Goal: Check status

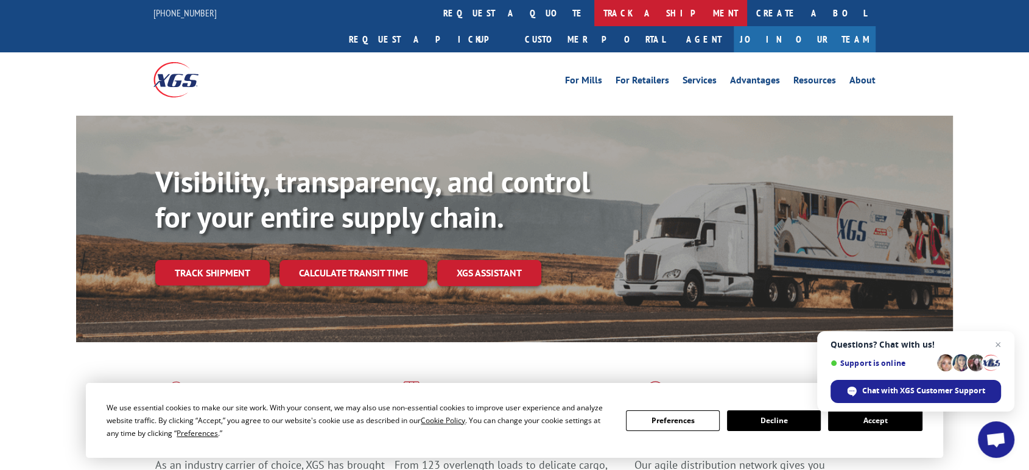
click at [594, 10] on link "track a shipment" at bounding box center [670, 13] width 153 height 26
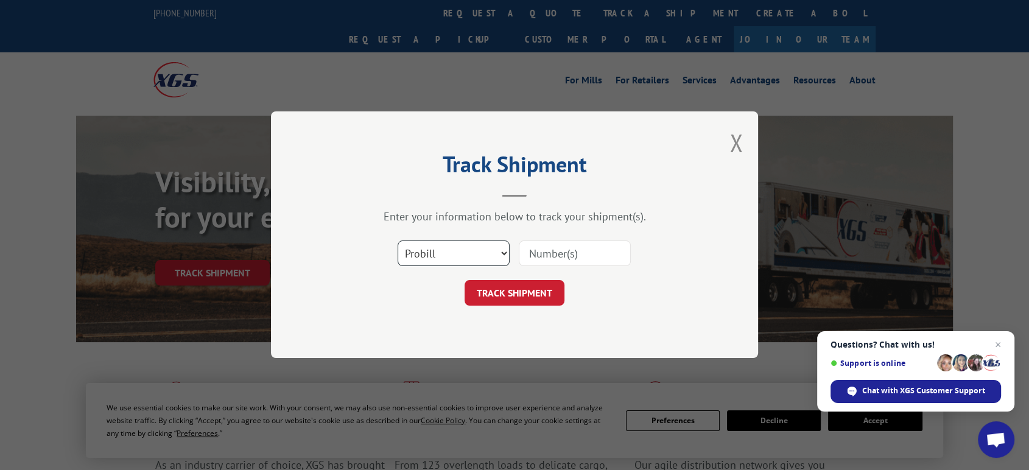
click at [449, 259] on select "Select category... Probill BOL PO" at bounding box center [454, 254] width 112 height 26
select select "po"
click at [398, 241] on select "Select category... Probill BOL PO" at bounding box center [454, 254] width 112 height 26
click at [558, 250] on input at bounding box center [575, 254] width 112 height 26
type input "06522780"
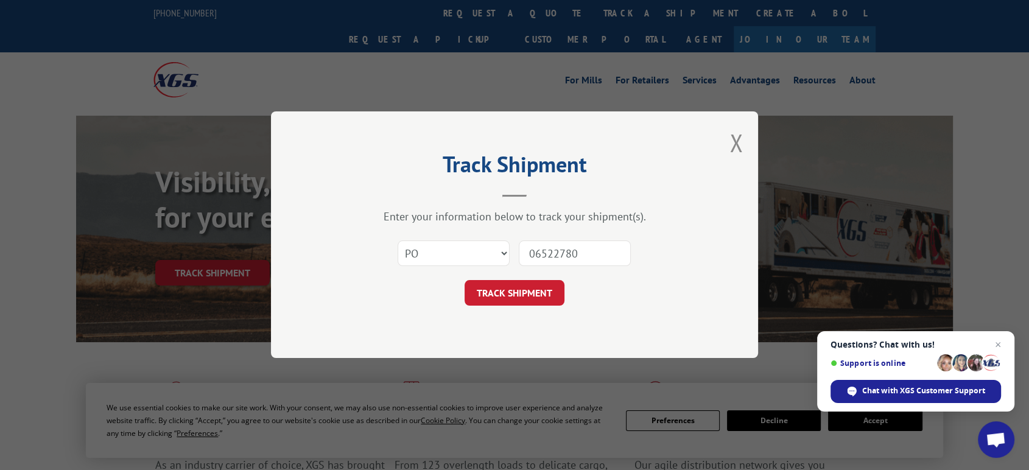
click at [465, 281] on button "TRACK SHIPMENT" at bounding box center [515, 294] width 100 height 26
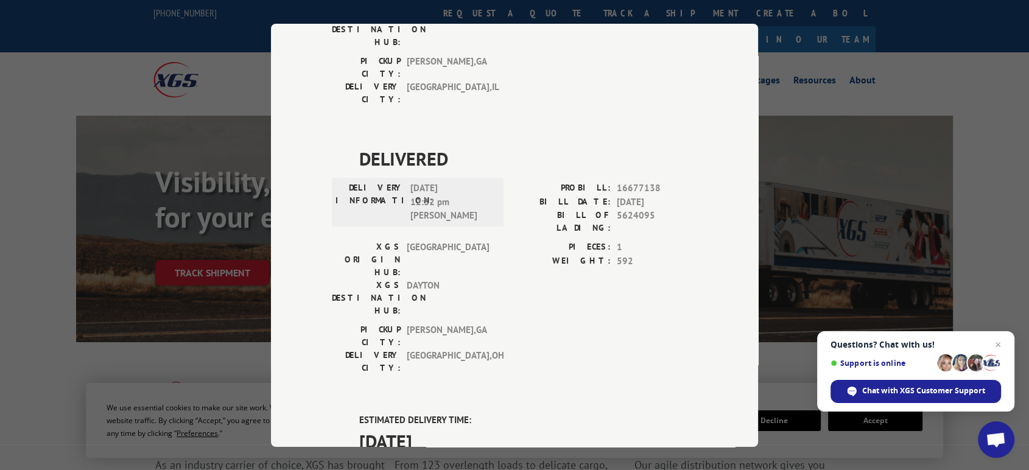
scroll to position [1053, 0]
drag, startPoint x: 1002, startPoint y: 342, endPoint x: 937, endPoint y: 302, distance: 76.0
click at [994, 343] on span "Open chat" at bounding box center [998, 344] width 15 height 15
